Goal: Task Accomplishment & Management: Use online tool/utility

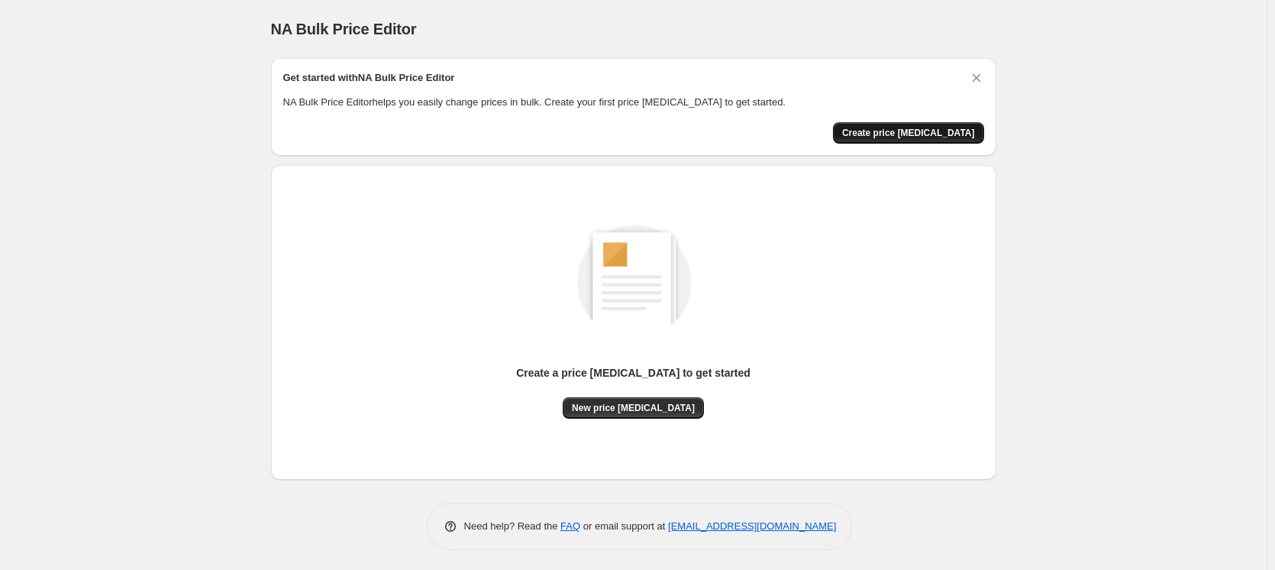
click at [915, 131] on span "Create price [MEDICAL_DATA]" at bounding box center [908, 133] width 133 height 12
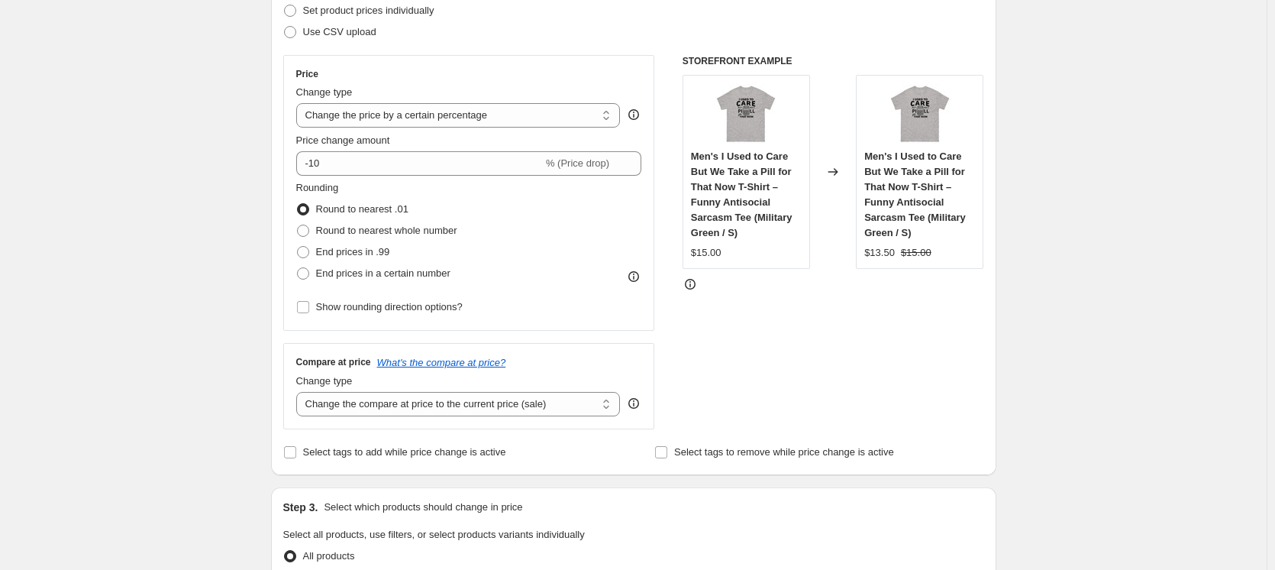
scroll to position [229, 0]
click at [608, 115] on select "Change the price to a certain amount Change the price by a certain amount Chang…" at bounding box center [458, 112] width 324 height 24
select select "pc"
type input "50"
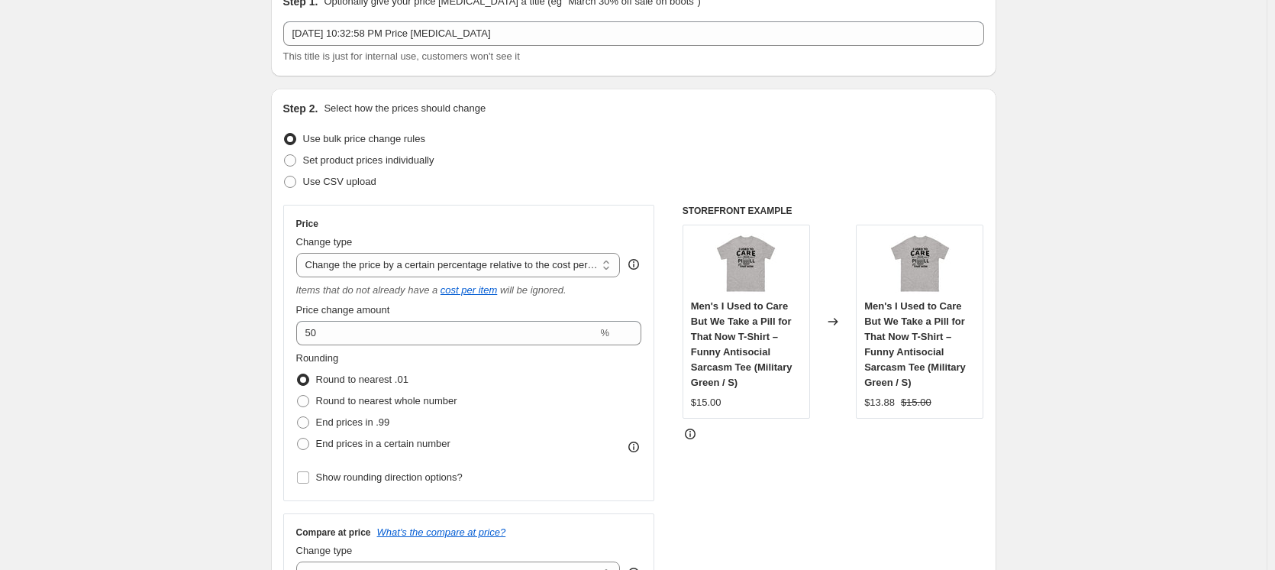
scroll to position [0, 0]
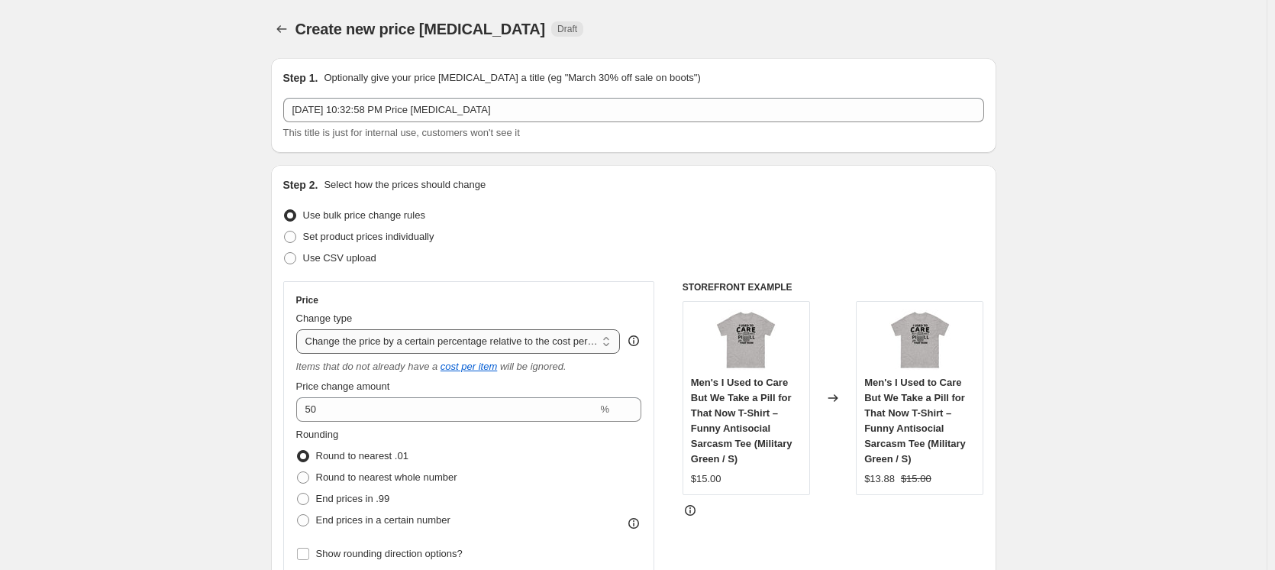
click at [613, 342] on select "Change the price to a certain amount Change the price by a certain amount Chang…" at bounding box center [458, 341] width 324 height 24
select select "to"
click at [299, 329] on select "Change the price to a certain amount Change the price by a certain amount Chang…" at bounding box center [458, 341] width 324 height 24
type input "80.00"
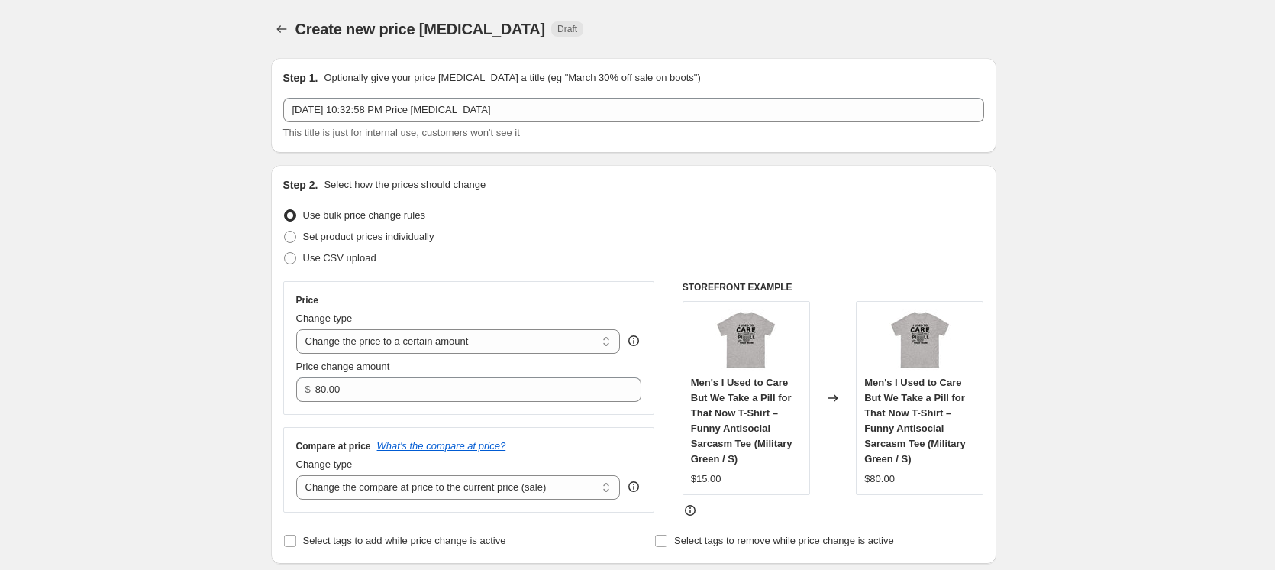
scroll to position [153, 0]
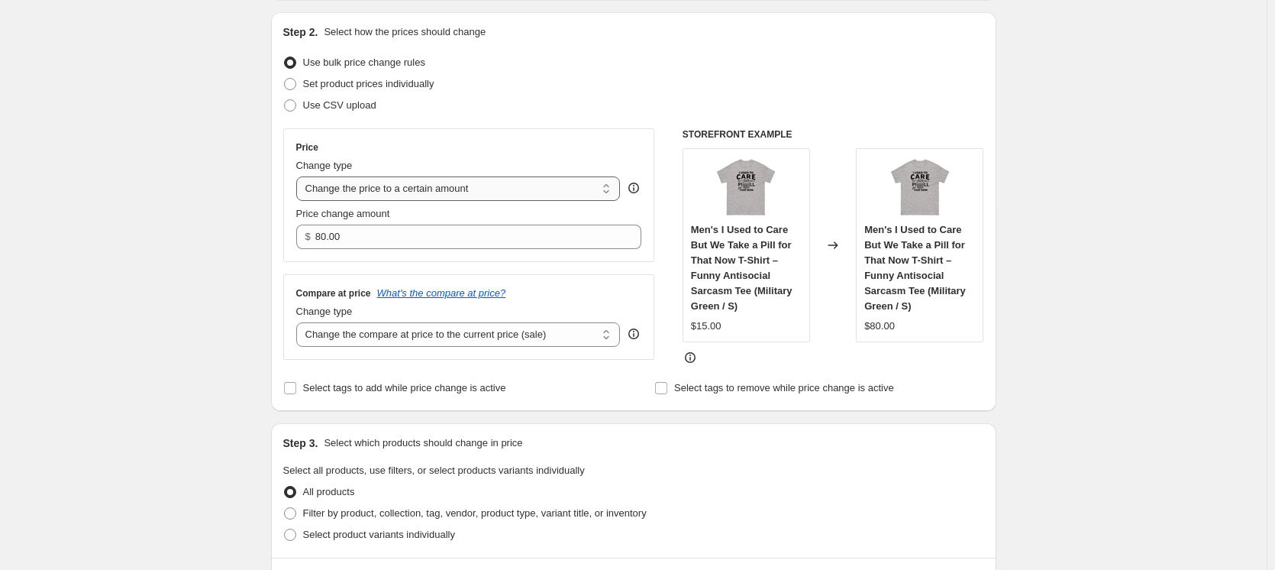
click at [609, 189] on select "Change the price to a certain amount Change the price by a certain amount Chang…" at bounding box center [458, 188] width 324 height 24
select select "bcap"
click at [299, 176] on select "Change the price to a certain amount Change the price by a certain amount Chang…" at bounding box center [458, 188] width 324 height 24
type input "-12.00"
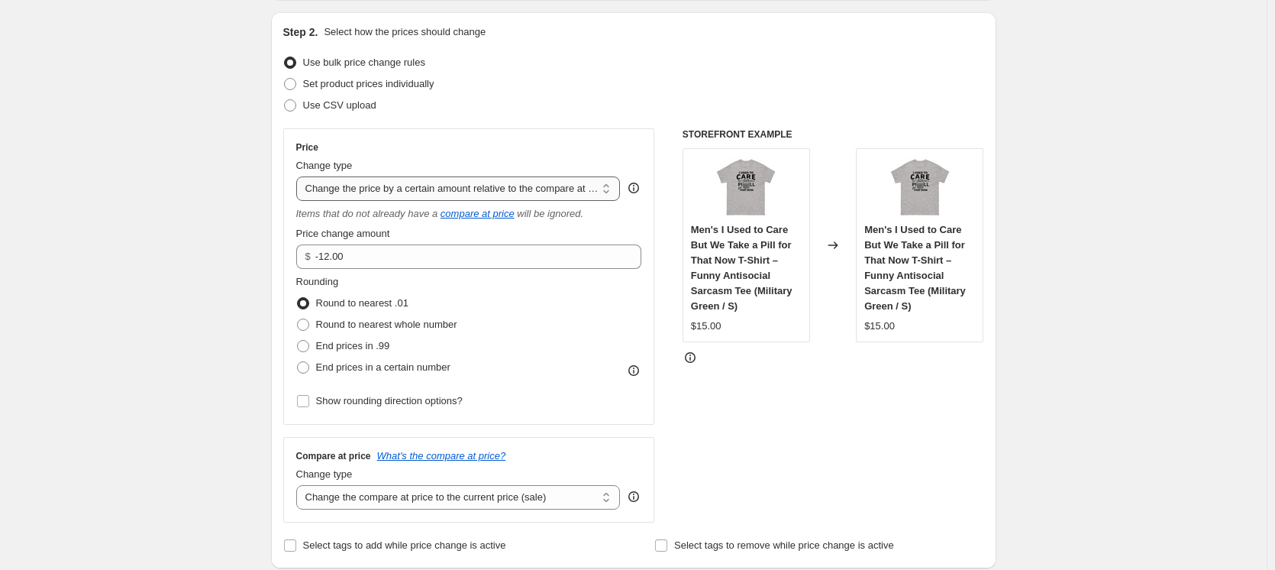
click at [607, 192] on select "Change the price to a certain amount Change the price by a certain amount Chang…" at bounding box center [458, 188] width 324 height 24
select select "margin"
type input "50"
click at [609, 193] on select "Change the price to a certain amount Change the price by a certain amount Chang…" at bounding box center [458, 188] width 324 height 24
click at [579, 140] on div "Price Change type Change the price to a certain amount Change the price by a ce…" at bounding box center [469, 276] width 372 height 296
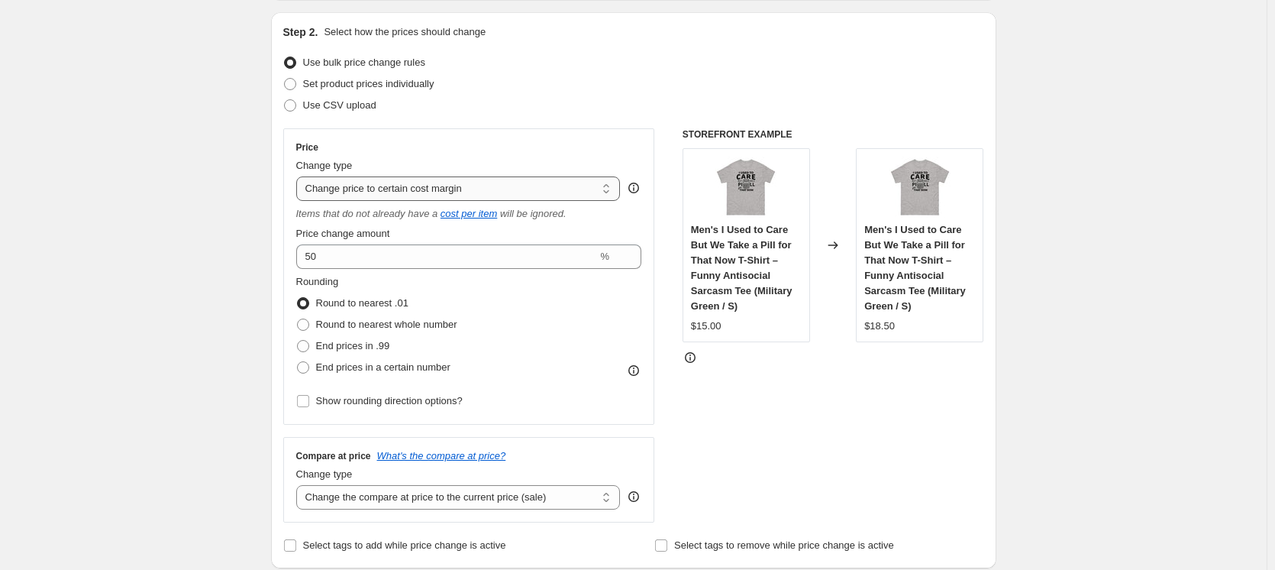
click at [615, 189] on select "Change the price to a certain amount Change the price by a certain amount Chang…" at bounding box center [458, 188] width 324 height 24
select select "by"
click at [299, 176] on select "Change the price to a certain amount Change the price by a certain amount Chang…" at bounding box center [458, 188] width 324 height 24
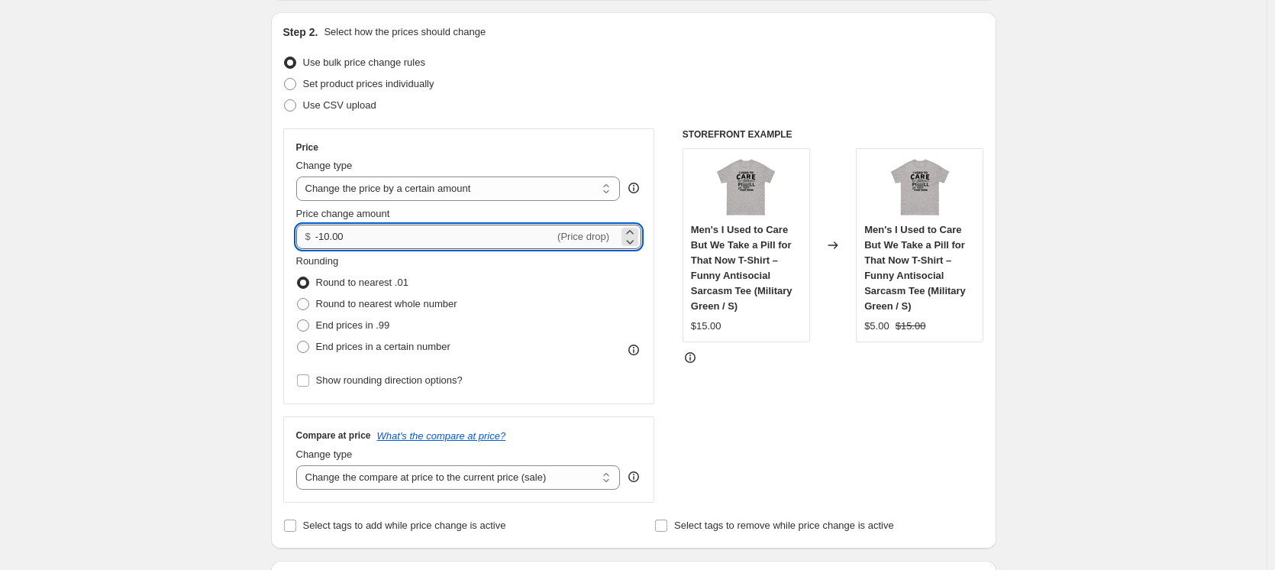
click at [440, 233] on input "-10.00" at bounding box center [434, 236] width 239 height 24
click at [633, 229] on icon at bounding box center [629, 231] width 15 height 15
click at [634, 242] on icon at bounding box center [631, 242] width 8 height 5
click at [637, 231] on icon at bounding box center [629, 231] width 15 height 15
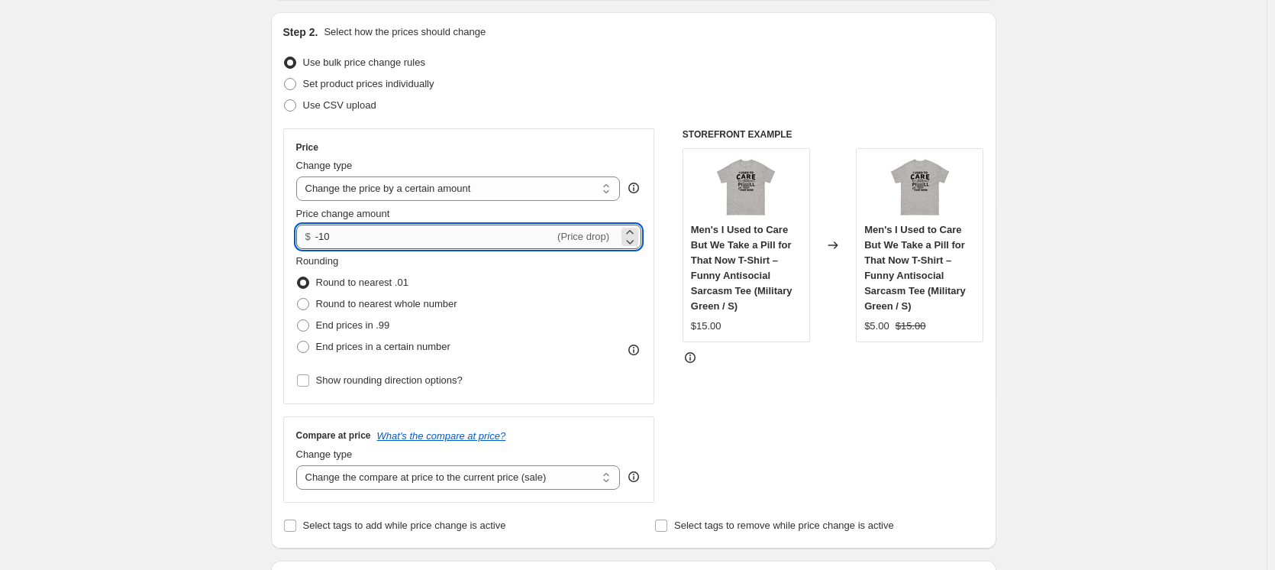
type input "-1"
click at [483, 279] on div "Rounding Round to nearest .01 Round to nearest whole number End prices in .99 E…" at bounding box center [469, 305] width 346 height 104
click at [373, 228] on input "100.00" at bounding box center [425, 236] width 221 height 24
type input "1.00"
click at [557, 289] on div "Rounding Round to nearest .01 Round to nearest whole number End prices in .99 E…" at bounding box center [469, 305] width 346 height 104
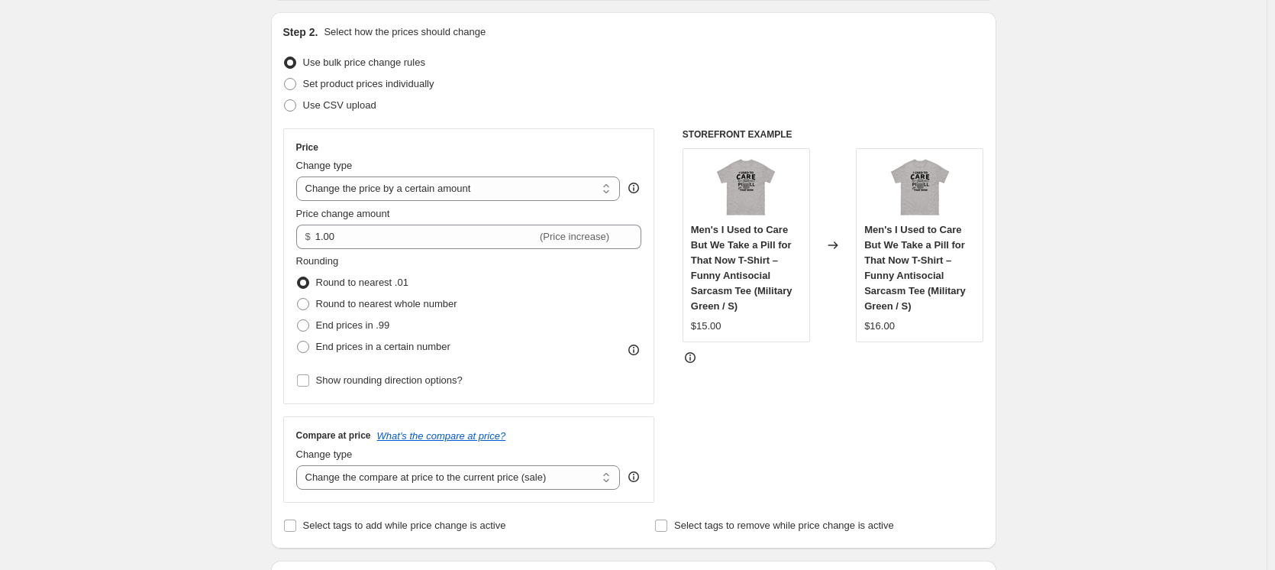
click at [577, 296] on div "Rounding Round to nearest .01 Round to nearest whole number End prices in .99 E…" at bounding box center [469, 305] width 346 height 104
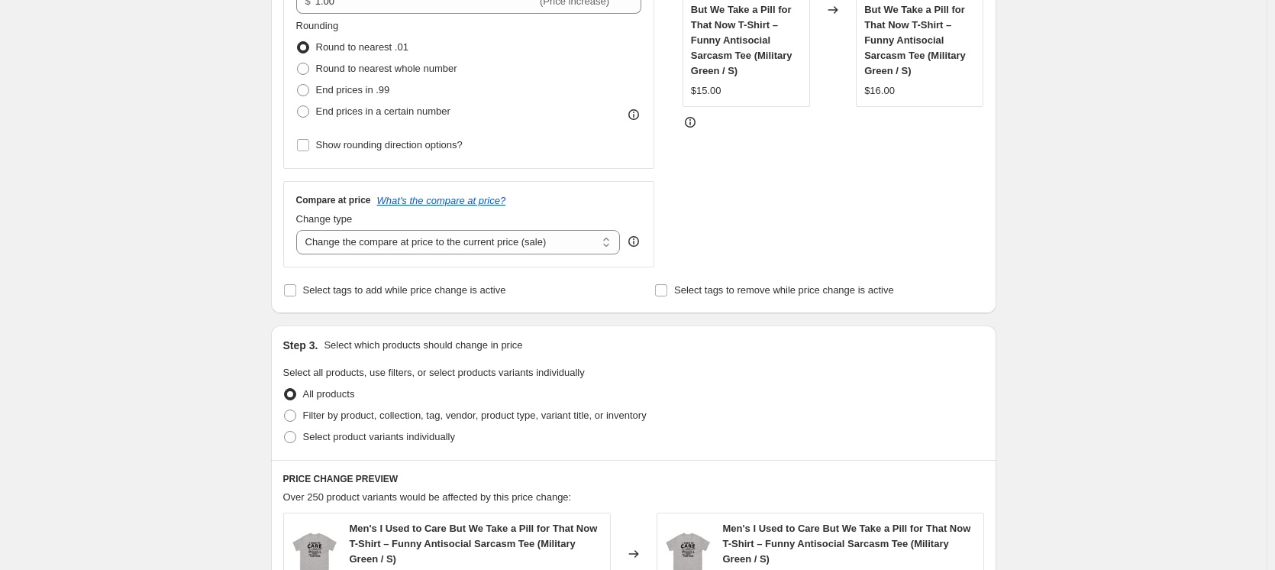
scroll to position [371, 0]
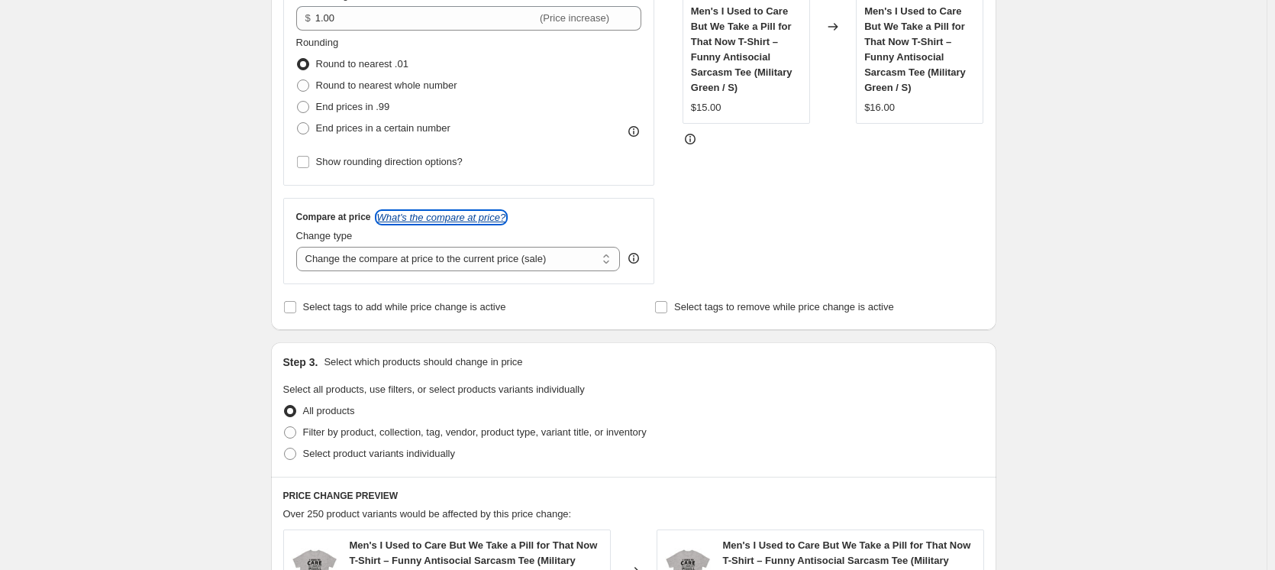
click at [472, 216] on icon "What's the compare at price?" at bounding box center [441, 216] width 129 height 11
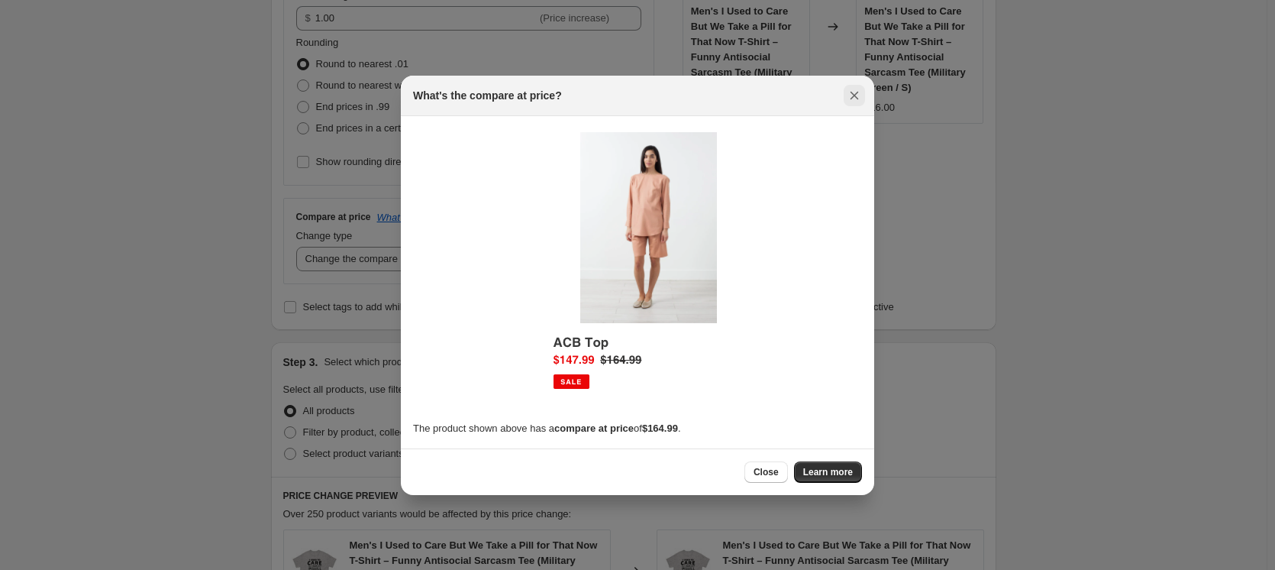
click at [850, 94] on icon "Close" at bounding box center [854, 95] width 15 height 15
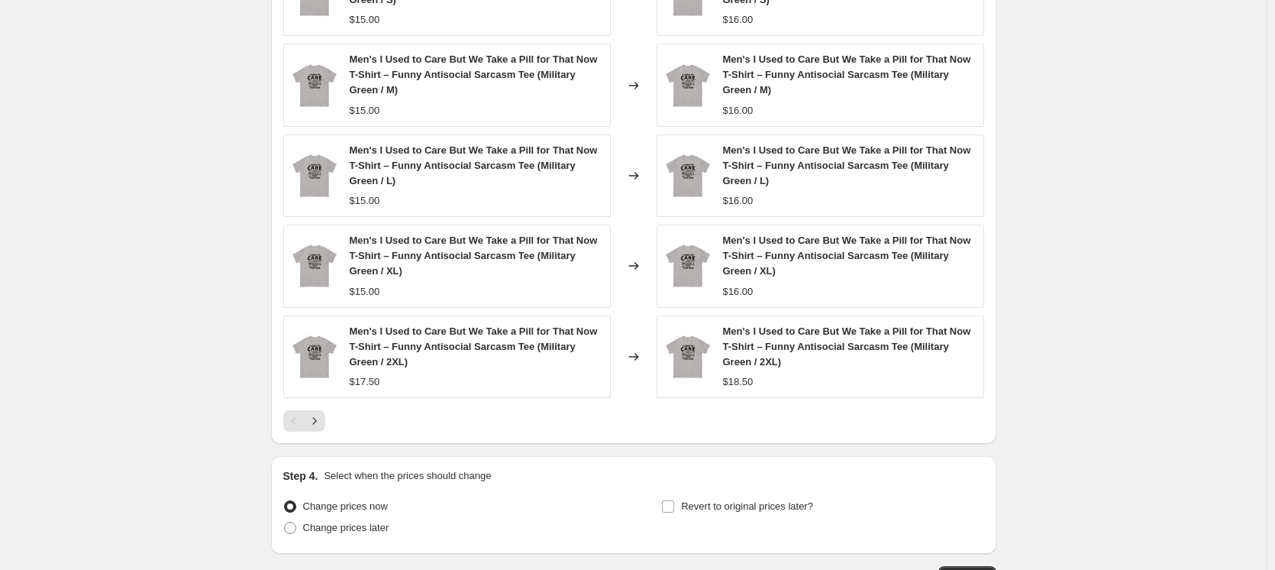
scroll to position [1058, 0]
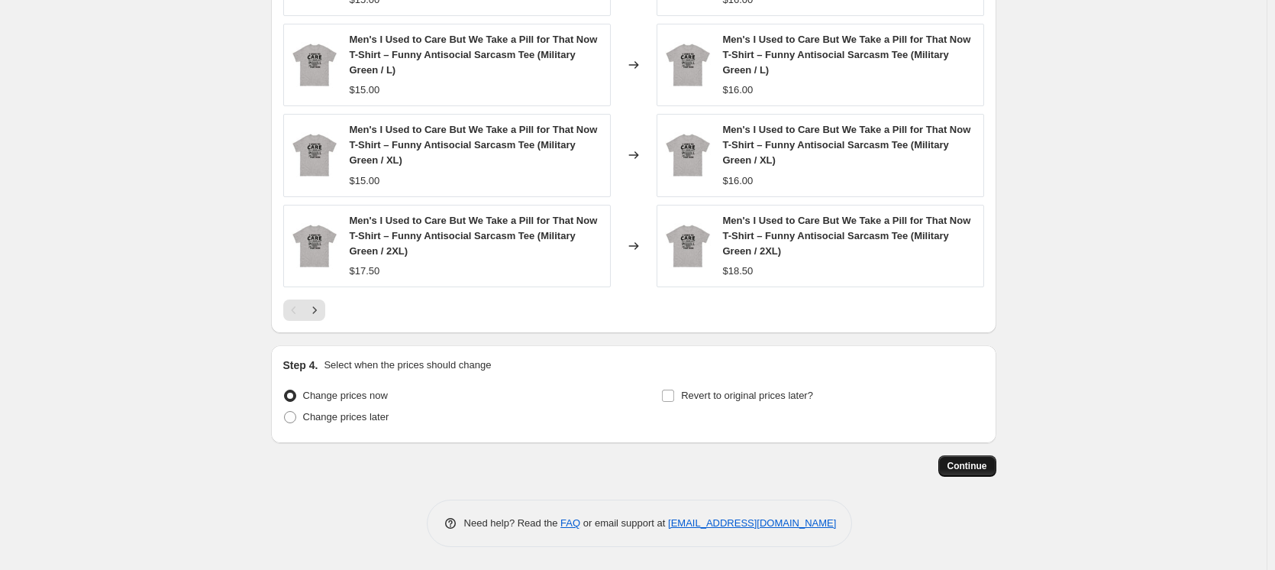
click at [972, 460] on span "Continue" at bounding box center [967, 466] width 40 height 12
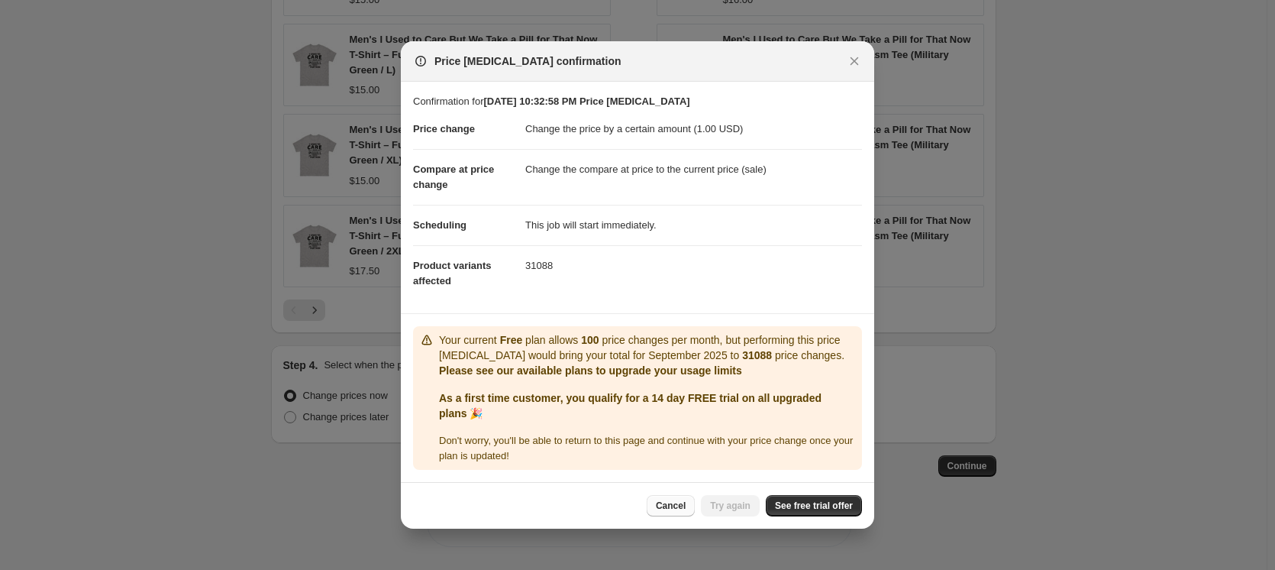
click at [686, 502] on span "Cancel" at bounding box center [671, 505] width 30 height 12
